Goal: Information Seeking & Learning: Learn about a topic

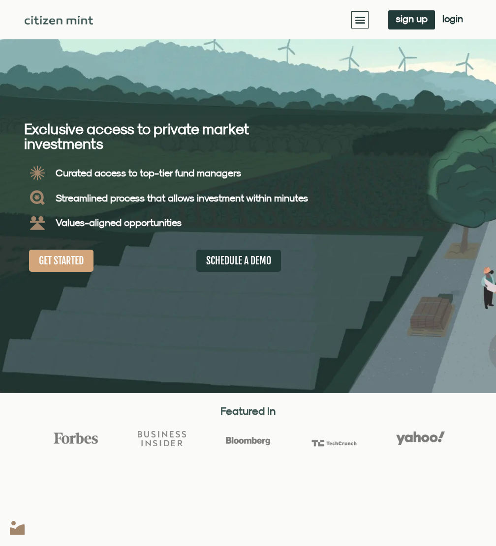
click at [348, 18] on div "Invest investments how it works Financial Advisors About Resources insights all…" at bounding box center [282, 19] width 378 height 19
click at [358, 17] on icon "Menu Toggle" at bounding box center [360, 19] width 11 height 11
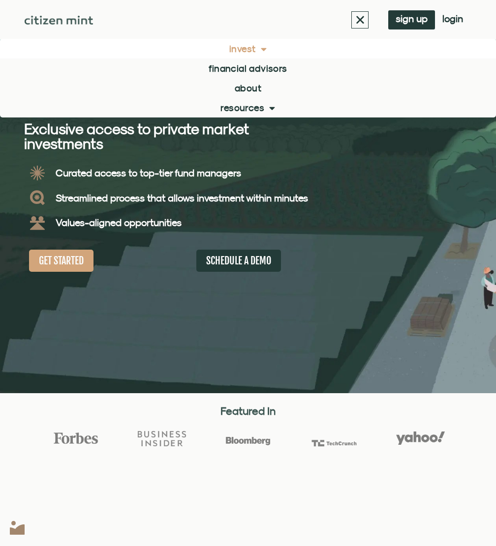
click at [238, 47] on link "Invest" at bounding box center [248, 49] width 496 height 20
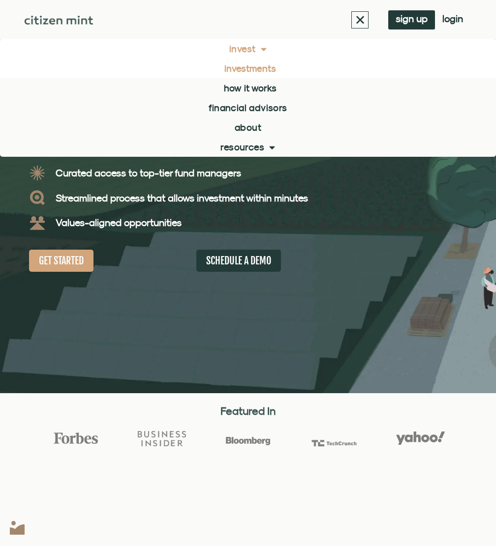
click at [244, 70] on link "investments" at bounding box center [248, 69] width 496 height 20
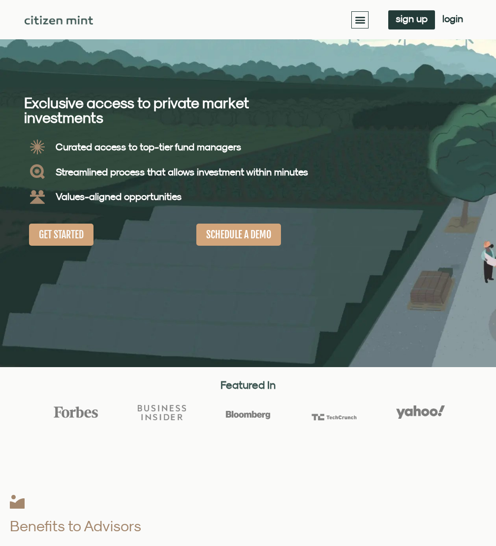
scroll to position [189, 0]
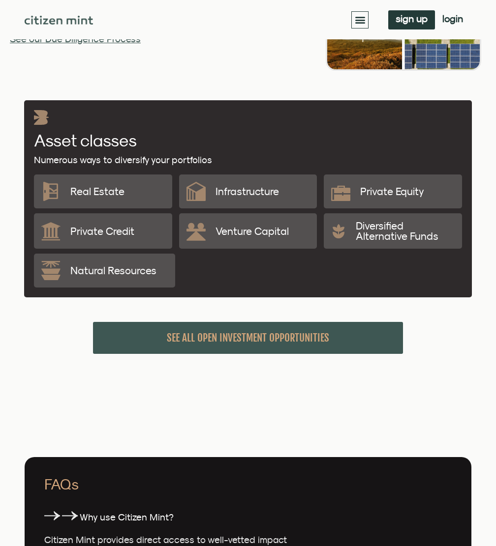
scroll to position [2016, 0]
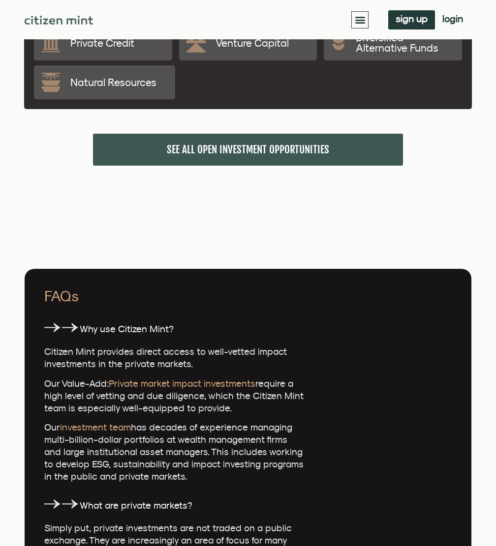
click at [261, 144] on span "SEE ALL OPEN INVESTMENT OPPORTUNITIES" at bounding box center [248, 150] width 162 height 12
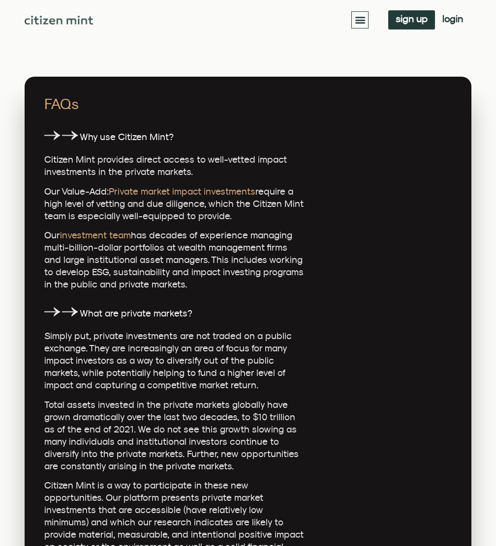
scroll to position [2410, 0]
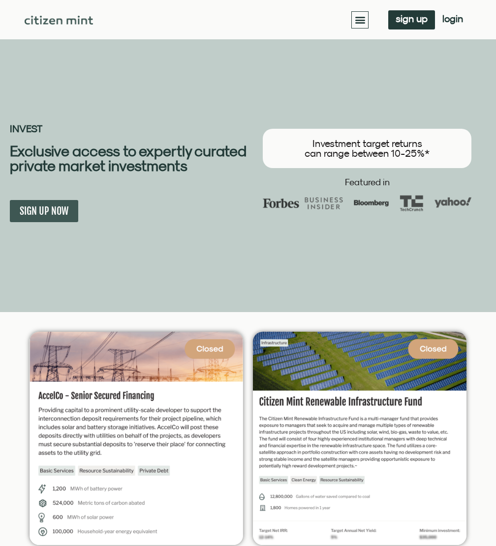
click at [356, 16] on icon "Menu Toggle" at bounding box center [360, 19] width 11 height 11
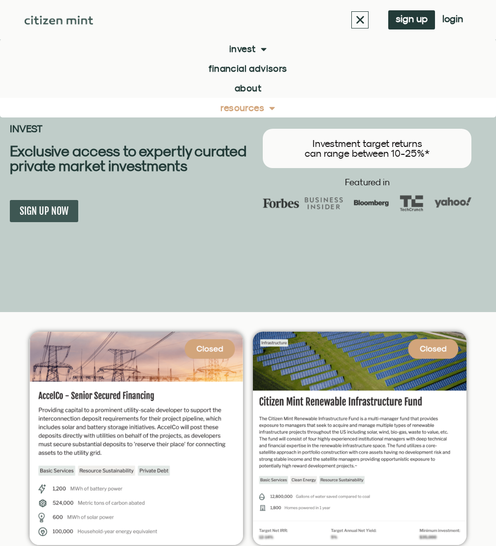
click at [255, 112] on link "Resources" at bounding box center [248, 108] width 496 height 20
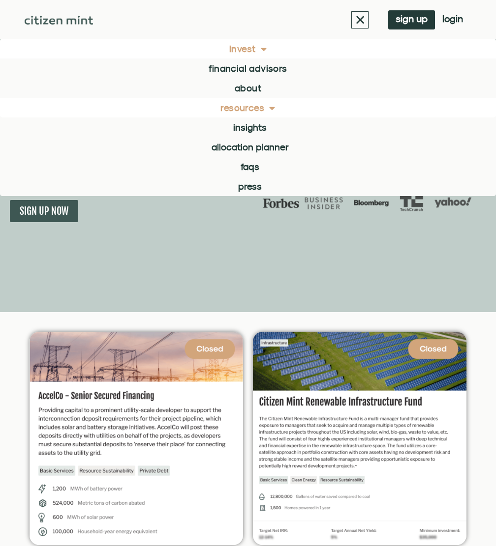
click at [252, 51] on link "Invest" at bounding box center [248, 49] width 496 height 20
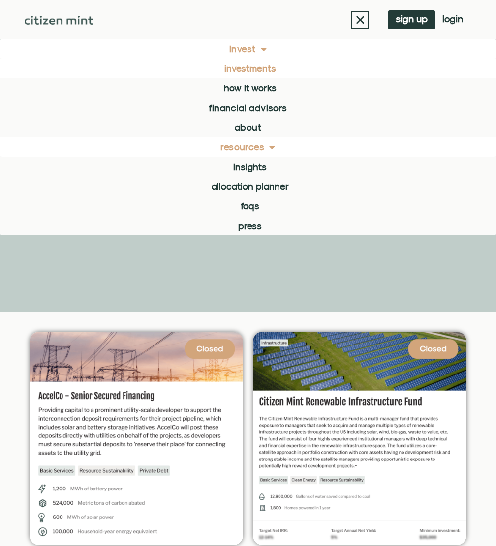
click at [246, 73] on link "investments" at bounding box center [248, 69] width 496 height 20
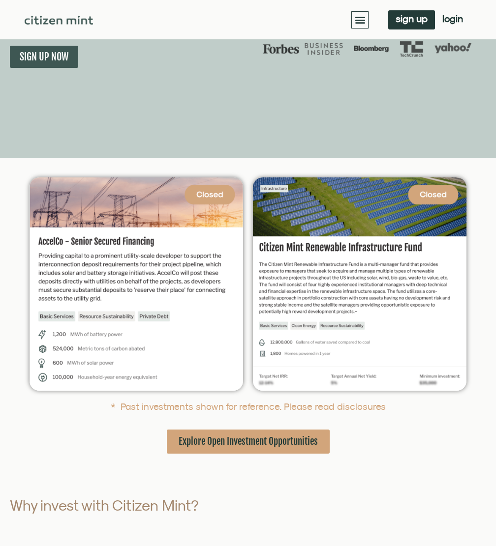
scroll to position [197, 0]
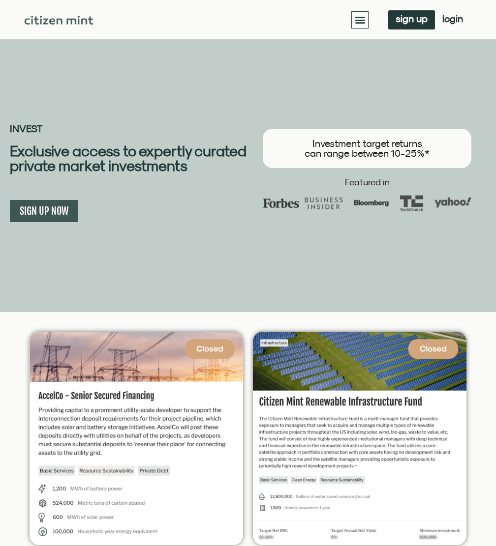
click at [362, 18] on icon "Menu Toggle" at bounding box center [360, 19] width 11 height 11
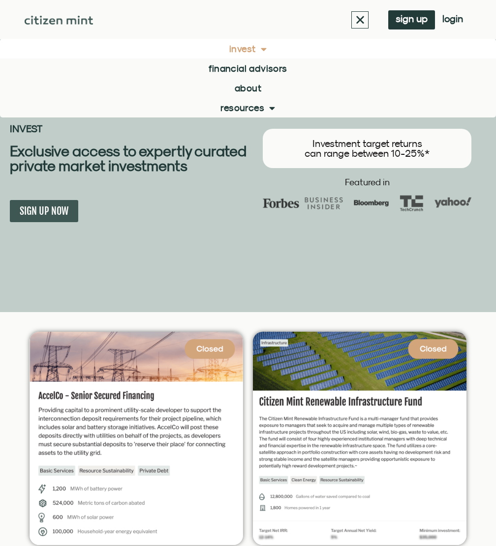
click at [262, 49] on span at bounding box center [261, 48] width 11 height 19
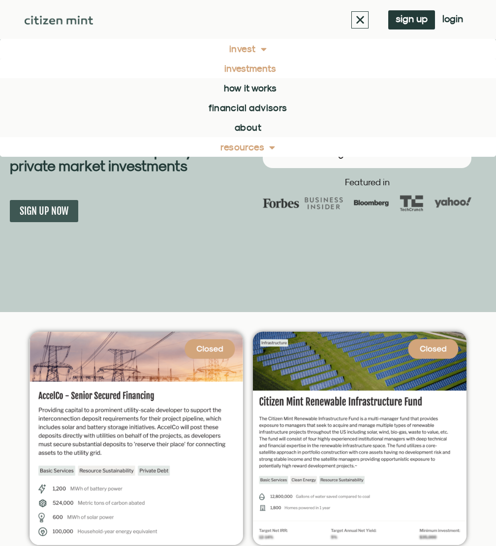
click at [258, 152] on link "Resources" at bounding box center [248, 147] width 496 height 20
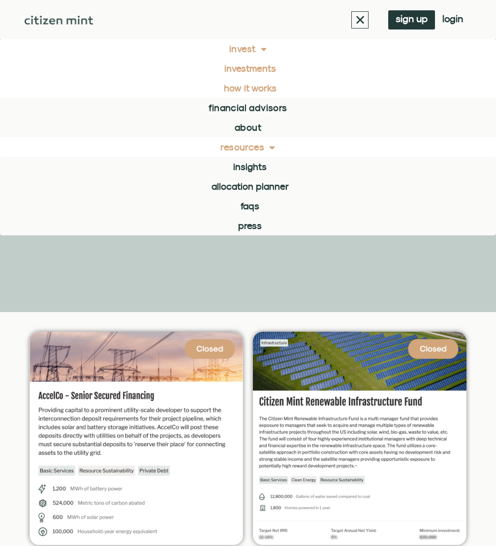
click at [238, 88] on link "how it works" at bounding box center [248, 88] width 496 height 20
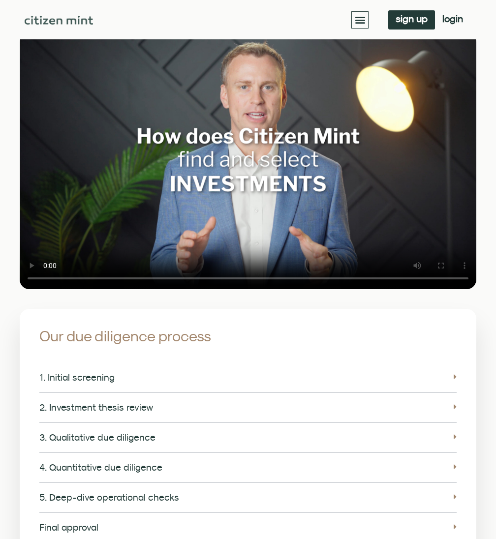
scroll to position [1278, 0]
